Goal: Find specific page/section: Find specific page/section

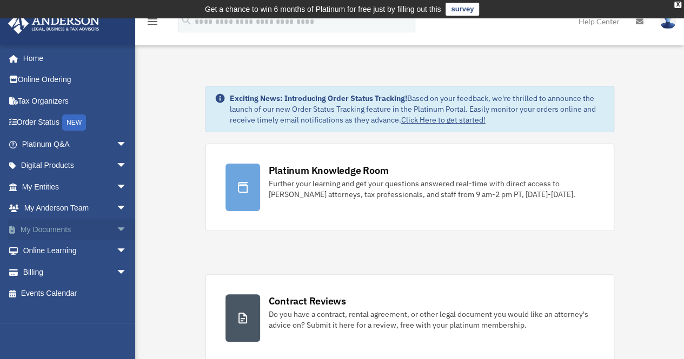
click at [116, 230] on span "arrow_drop_down" at bounding box center [127, 230] width 22 height 22
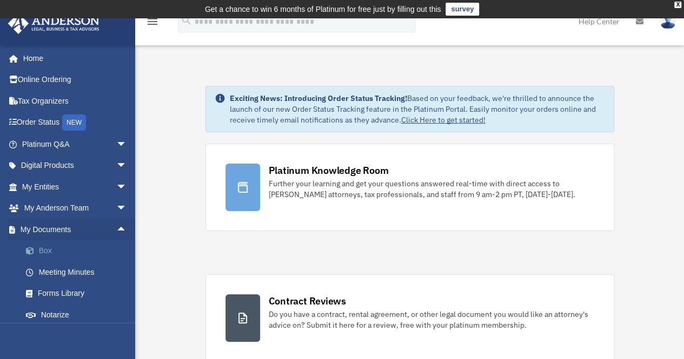
click at [43, 255] on link "Box" at bounding box center [79, 252] width 128 height 22
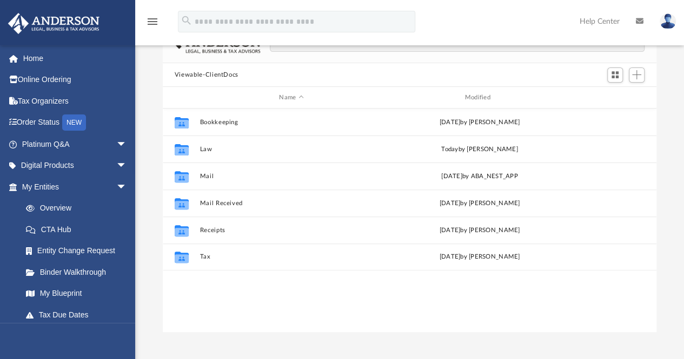
scroll to position [97, 0]
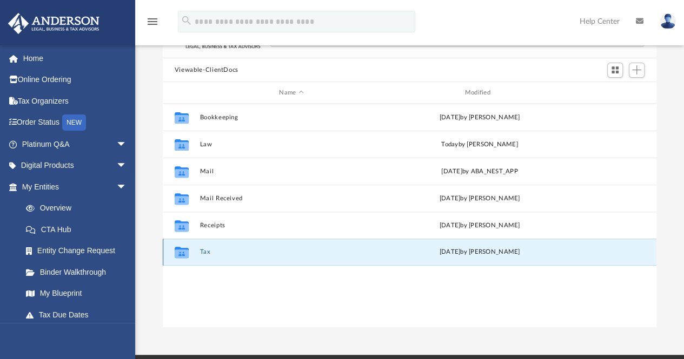
click at [205, 251] on button "Tax" at bounding box center [290, 252] width 183 height 7
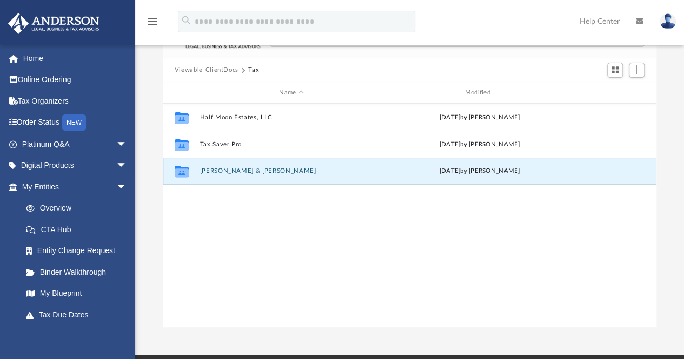
click at [237, 171] on button "[PERSON_NAME] & [PERSON_NAME]" at bounding box center [290, 171] width 183 height 7
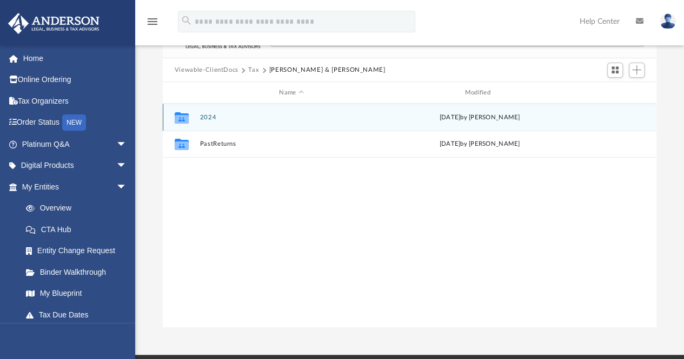
click at [208, 116] on button "2024" at bounding box center [290, 117] width 183 height 7
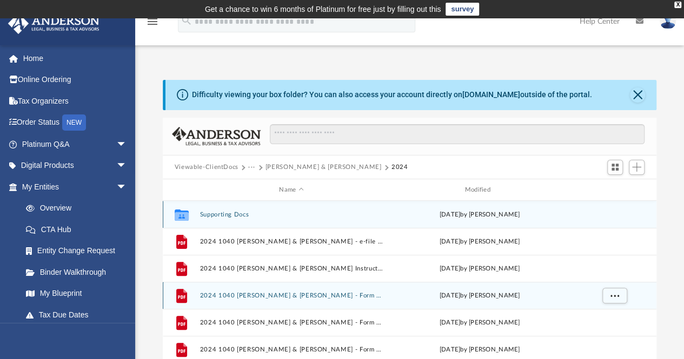
scroll to position [1, 0]
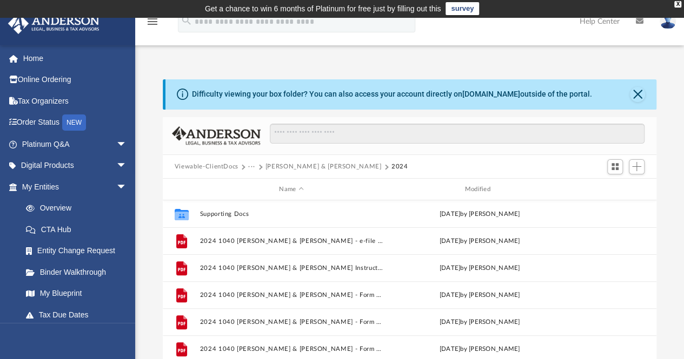
click at [207, 165] on button "Viewable-ClientDocs" at bounding box center [207, 167] width 64 height 10
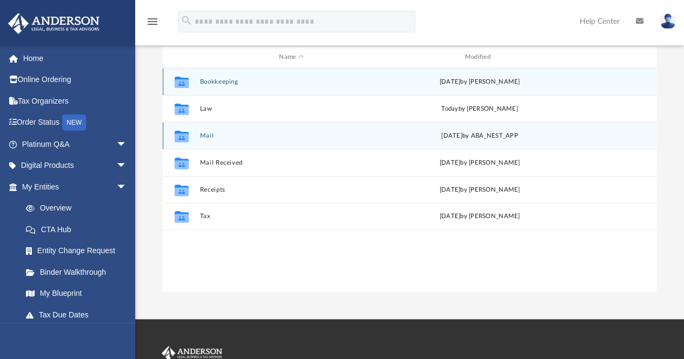
scroll to position [134, 0]
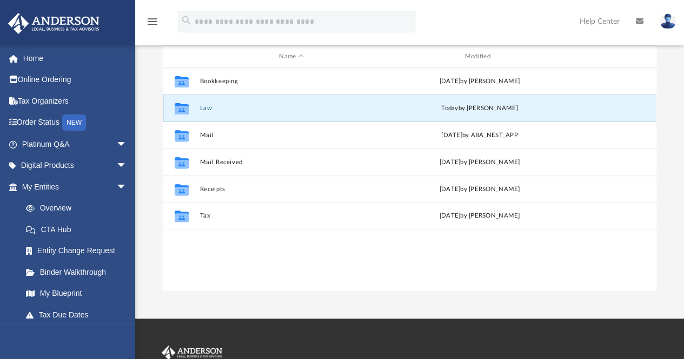
click at [209, 111] on button "Law" at bounding box center [290, 108] width 183 height 7
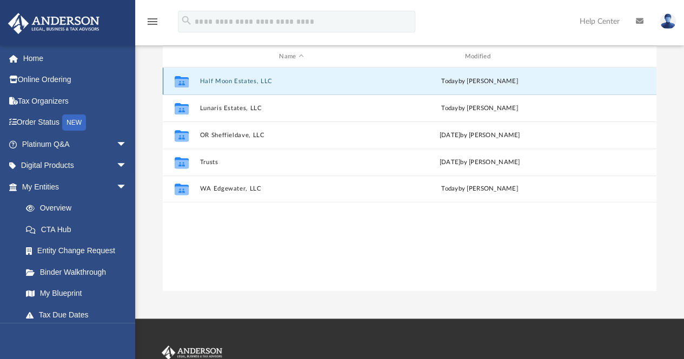
click at [236, 79] on button "Half Moon Estates, LLC" at bounding box center [290, 81] width 183 height 7
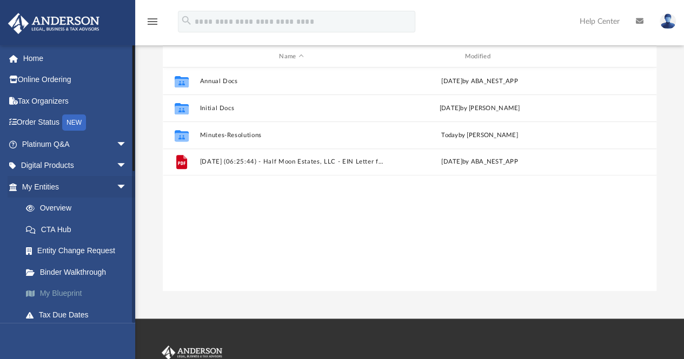
click at [72, 291] on link "My Blueprint" at bounding box center [79, 294] width 128 height 22
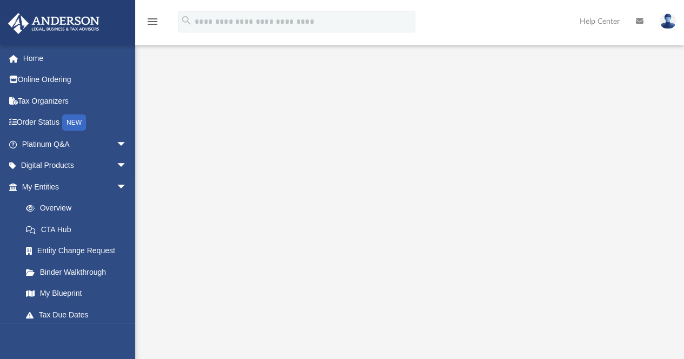
scroll to position [117, 0]
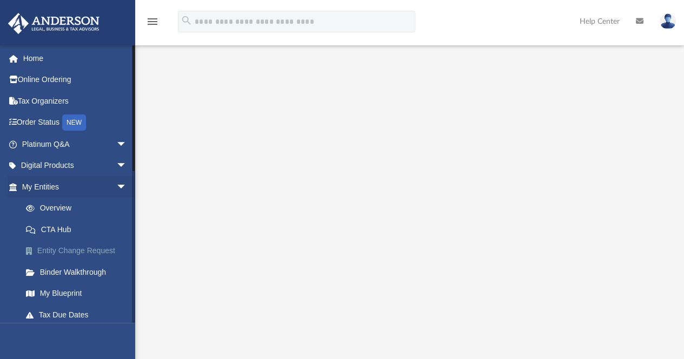
click at [71, 252] on link "Entity Change Request" at bounding box center [79, 252] width 128 height 22
